Goal: Register for event/course

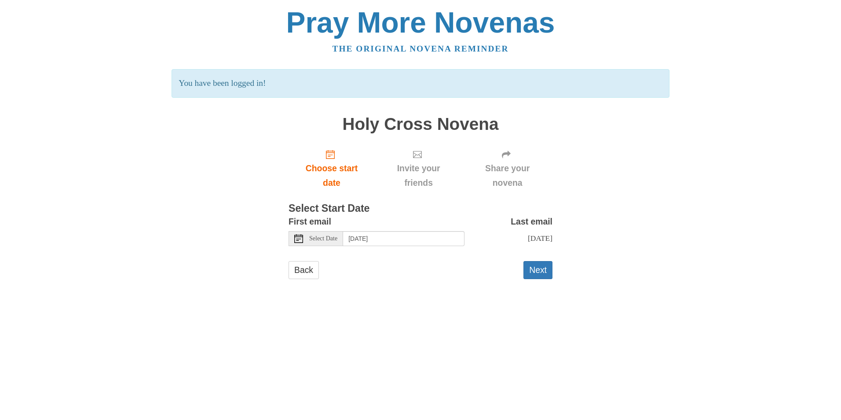
click at [306, 239] on div "Select Date" at bounding box center [316, 238] width 55 height 15
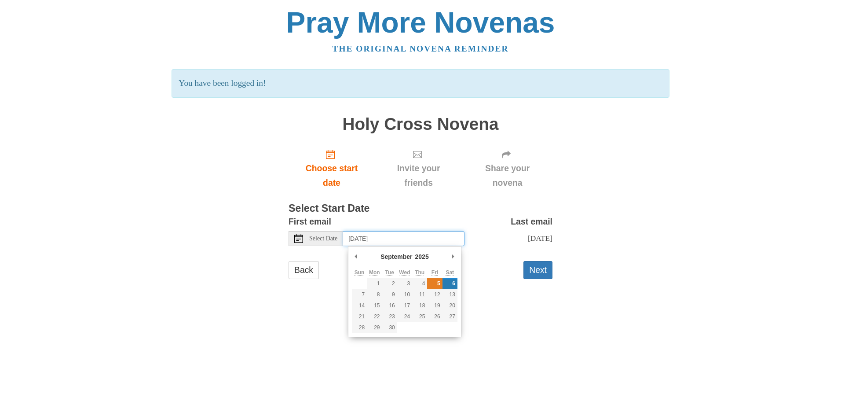
type input "Friday, September 5th"
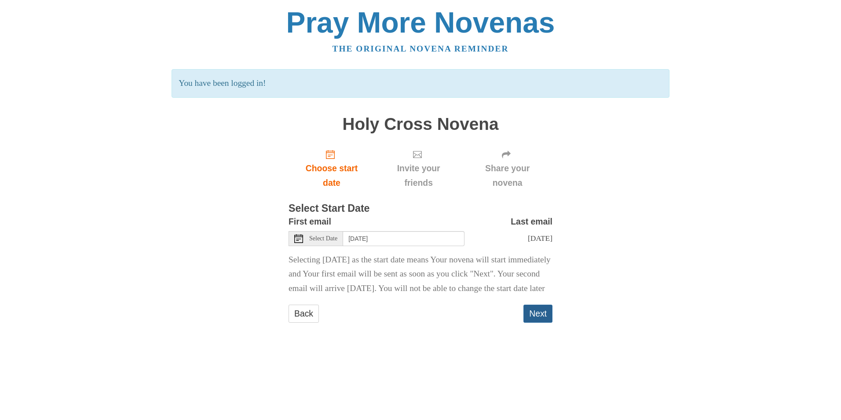
click at [540, 322] on button "Next" at bounding box center [537, 313] width 29 height 18
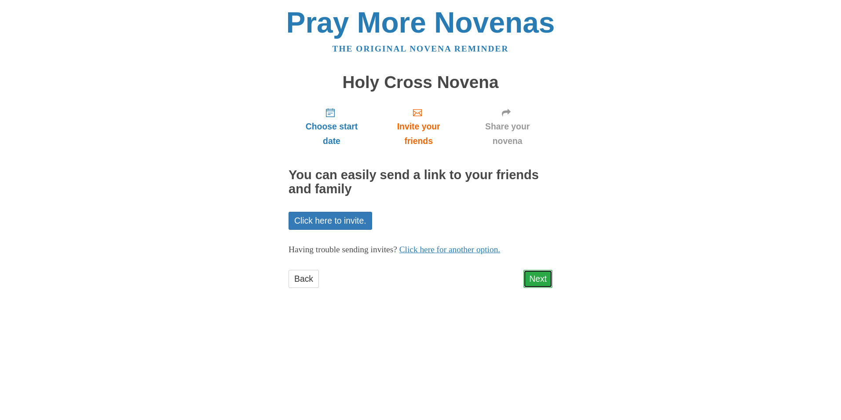
click at [544, 276] on link "Next" at bounding box center [537, 279] width 29 height 18
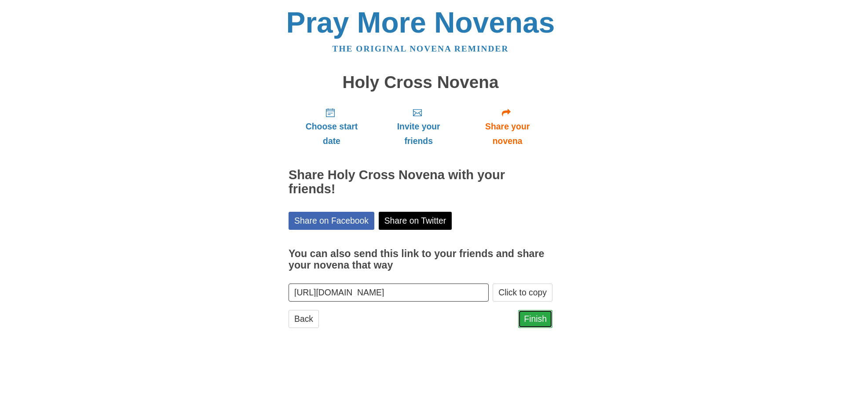
click at [531, 319] on link "Finish" at bounding box center [535, 319] width 34 height 18
